Goal: Check status

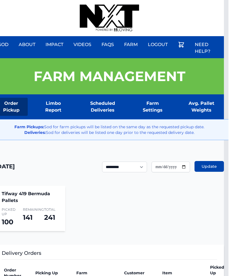
scroll to position [0, 4]
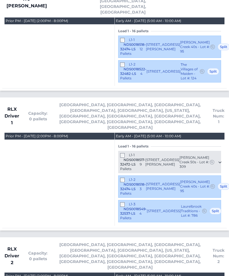
scroll to position [758, 0]
click at [124, 200] on div "L1-3 NDS0018549-32537-LS 4 Pallets 7917 Old Brook Road Sherrills Ford, NC 28673…" at bounding box center [169, 211] width 103 height 22
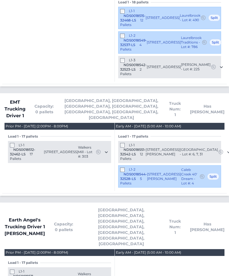
scroll to position [191, 0]
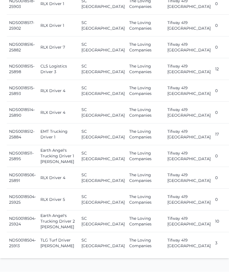
scroll to position [703, 0]
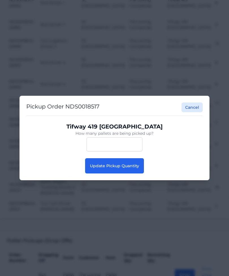
click at [101, 174] on button "Update Pickup Quantity" at bounding box center [114, 165] width 59 height 15
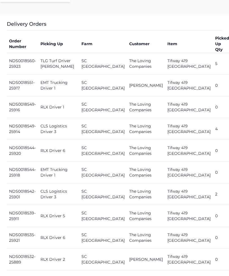
scroll to position [230, 0]
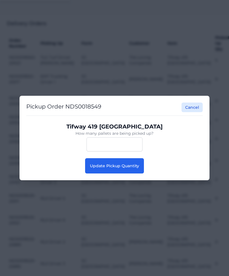
click at [100, 168] on span "Update Pickup Quantity" at bounding box center [114, 165] width 49 height 5
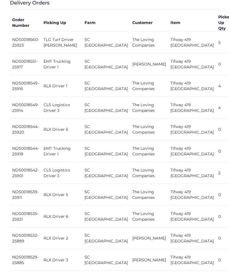
scroll to position [292, 0]
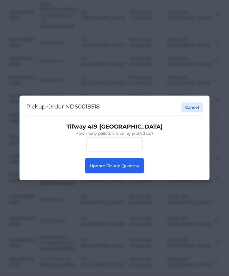
scroll to position [636, 0]
click at [136, 168] on span "Update Pickup Quantity" at bounding box center [114, 165] width 49 height 5
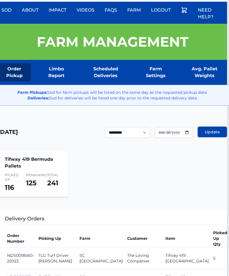
scroll to position [0, 2]
